Goal: Find specific page/section: Find specific page/section

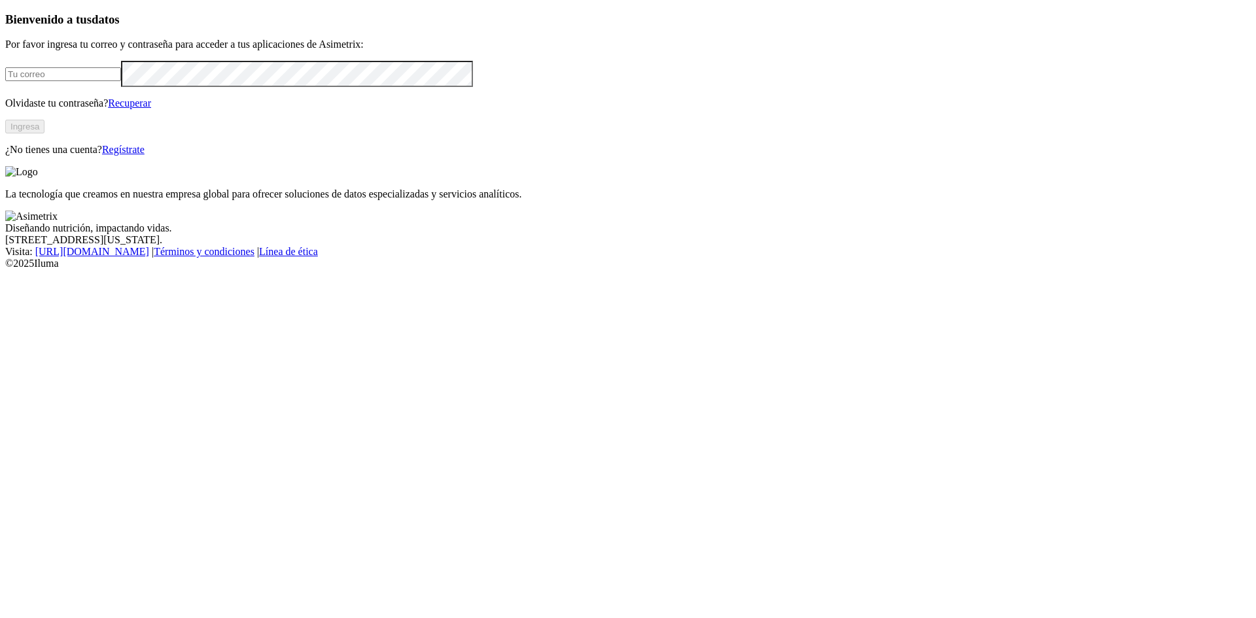
type input "[EMAIL_ADDRESS][DOMAIN_NAME]"
click at [44, 133] on button "Ingresa" at bounding box center [24, 127] width 39 height 14
